Goal: Find specific page/section: Find specific page/section

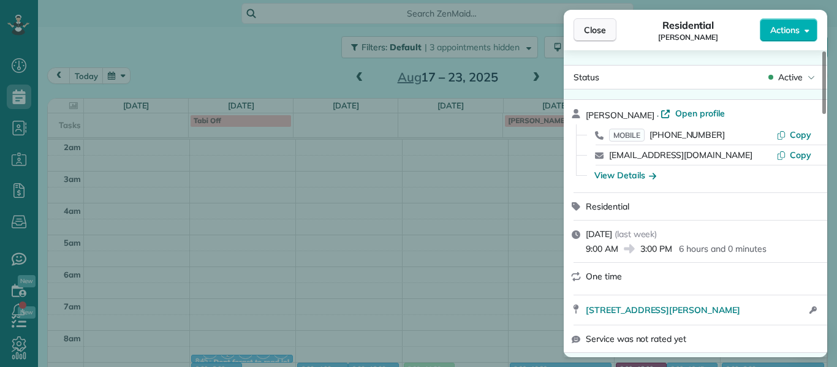
scroll to position [160, 0]
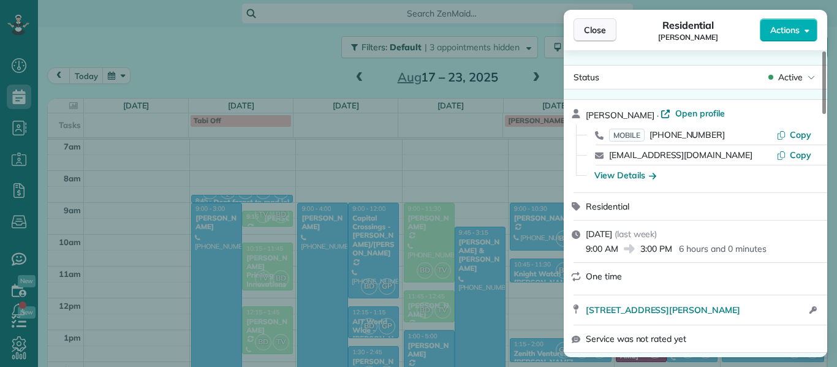
click at [592, 30] on span "Close" at bounding box center [595, 30] width 22 height 12
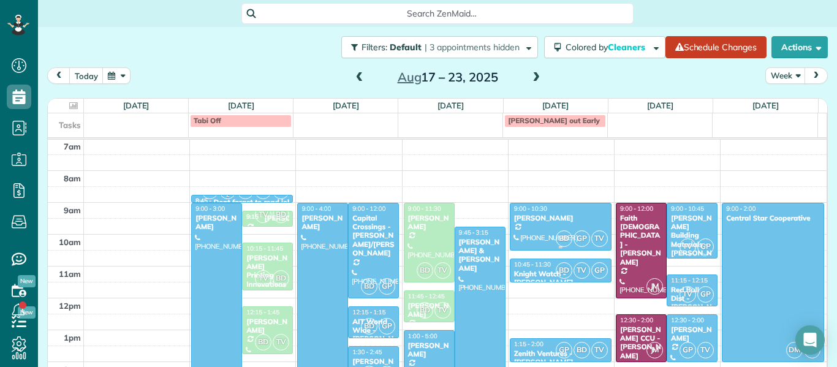
click at [555, 231] on div "BD GP TV" at bounding box center [581, 239] width 53 height 18
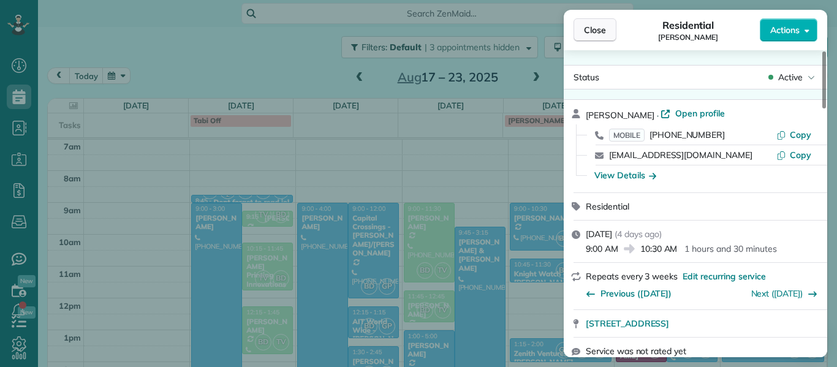
click at [585, 40] on button "Close" at bounding box center [595, 29] width 43 height 23
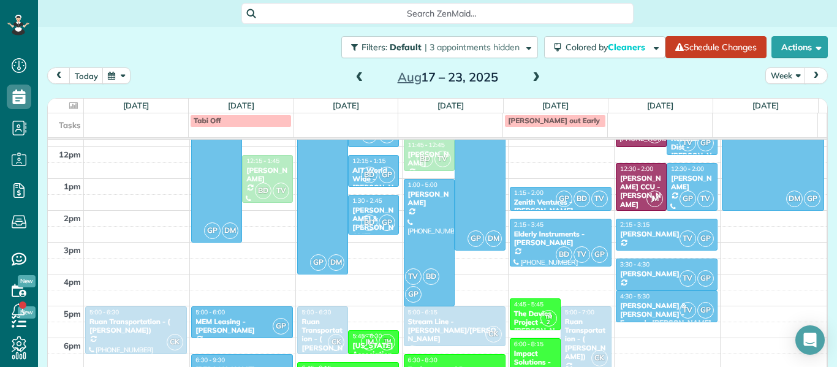
scroll to position [406, 0]
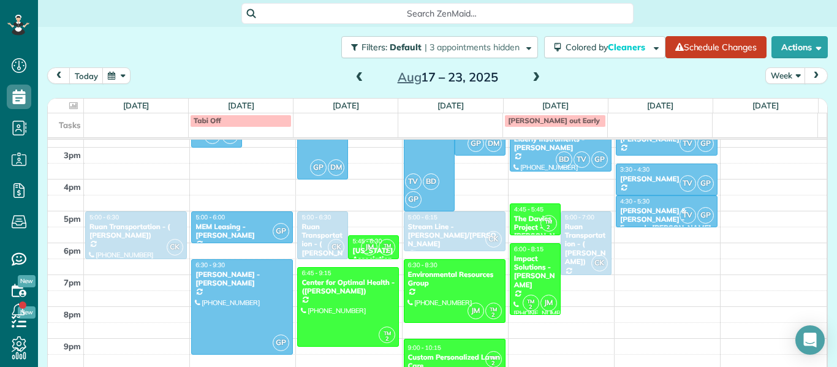
click at [532, 78] on span at bounding box center [536, 77] width 13 height 11
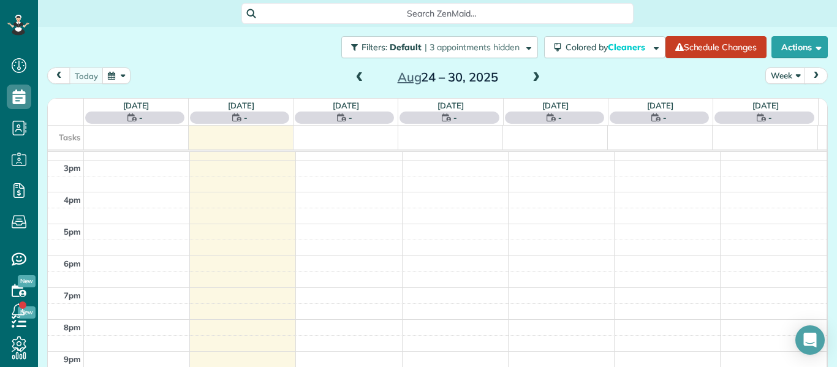
scroll to position [160, 0]
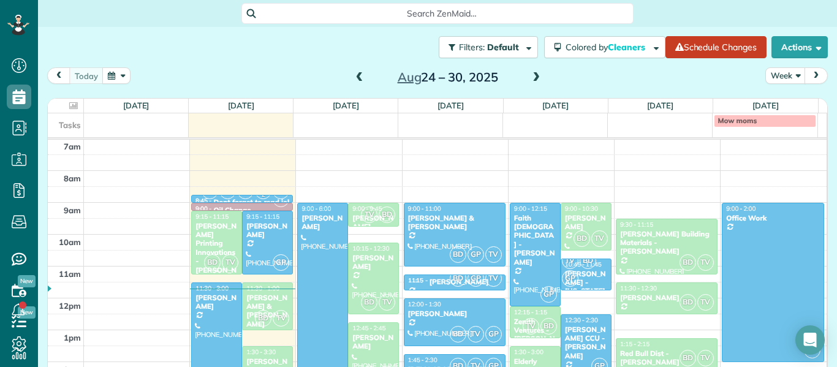
click at [218, 231] on div "[PERSON_NAME] Printing Innovations - [PERSON_NAME]" at bounding box center [217, 253] width 44 height 62
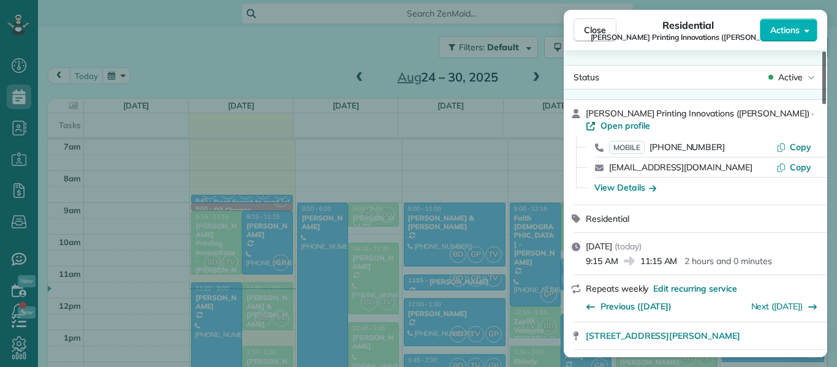
drag, startPoint x: 825, startPoint y: 85, endPoint x: 825, endPoint y: 52, distance: 33.1
click at [825, 52] on div at bounding box center [825, 77] width 4 height 53
click at [580, 26] on button "Close" at bounding box center [595, 29] width 43 height 23
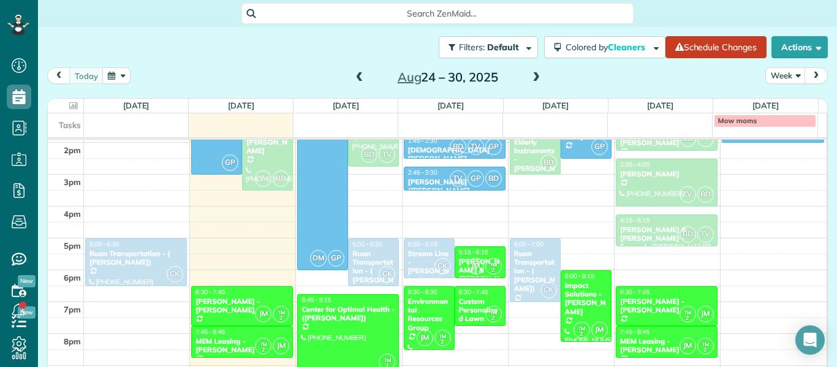
scroll to position [392, 0]
